Goal: Obtain resource: Download file/media

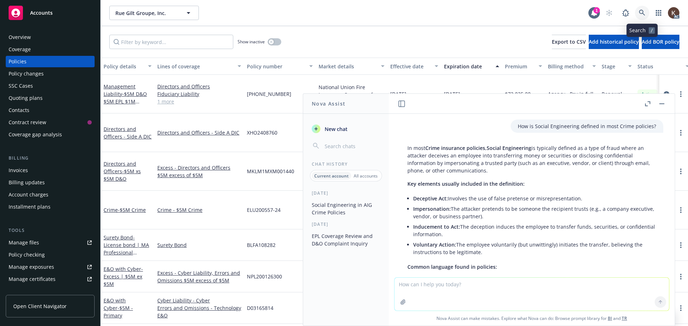
click at [644, 11] on icon at bounding box center [642, 13] width 6 height 6
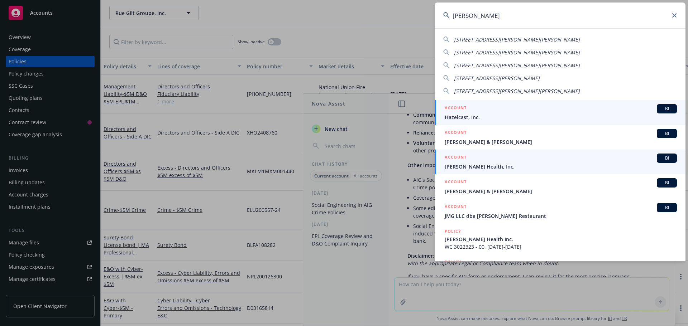
type input "[PERSON_NAME]"
click at [492, 164] on span "[PERSON_NAME] Health, Inc." at bounding box center [561, 167] width 232 height 8
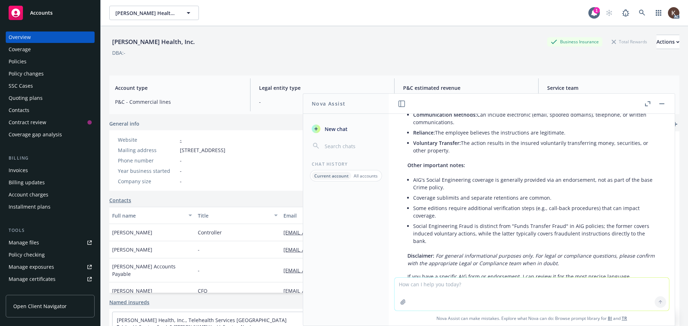
click at [31, 59] on div "Policies" at bounding box center [50, 61] width 83 height 11
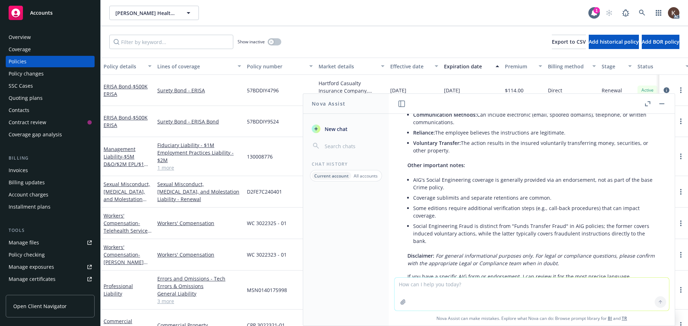
click at [660, 105] on button "button" at bounding box center [662, 104] width 9 height 9
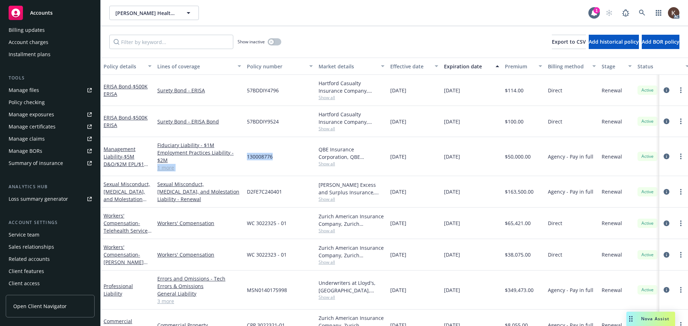
drag, startPoint x: 243, startPoint y: 159, endPoint x: 276, endPoint y: 157, distance: 33.0
click at [276, 157] on div "Management Liability - $5M D&O/$2M EPL/$1M FID Fiduciary Liability - $1M Employ…" at bounding box center [447, 156] width 692 height 39
click at [277, 163] on div "130008776" at bounding box center [280, 156] width 72 height 39
click at [274, 157] on div "130008776" at bounding box center [280, 156] width 72 height 39
click at [274, 158] on div "130008776" at bounding box center [280, 156] width 72 height 39
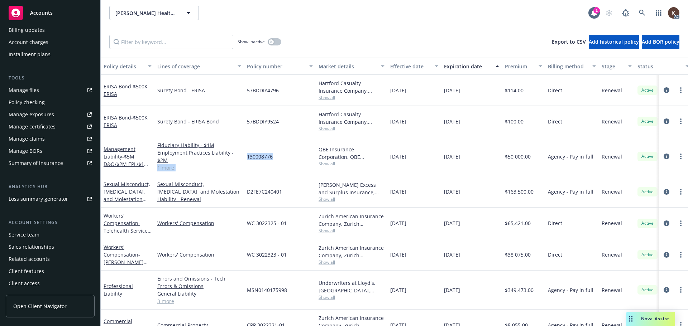
click at [255, 157] on span "130008776" at bounding box center [260, 157] width 26 height 8
click at [253, 157] on span "130008776" at bounding box center [260, 157] width 26 height 8
copy span "130008776"
click at [120, 163] on span "- $5M D&O/$2M EPL/$1M FID" at bounding box center [126, 164] width 45 height 22
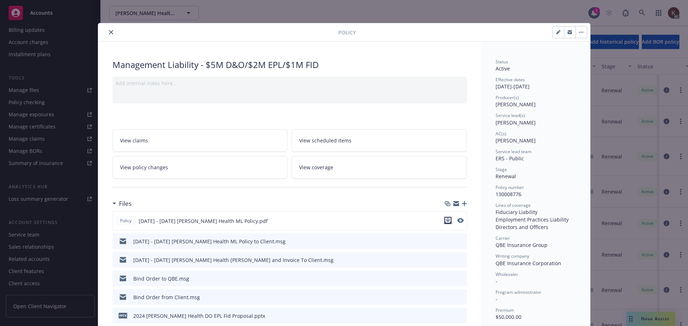
click at [446, 222] on icon "download file" at bounding box center [448, 221] width 6 height 6
click at [445, 221] on icon "download file" at bounding box center [447, 220] width 5 height 4
click at [109, 33] on icon "close" at bounding box center [111, 32] width 4 height 4
